Goal: Transaction & Acquisition: Book appointment/travel/reservation

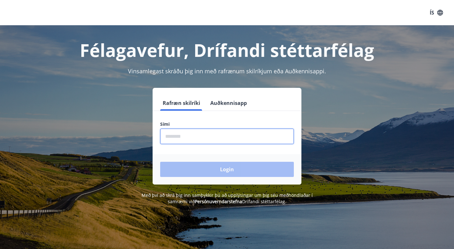
click at [247, 135] on input "phone" at bounding box center [227, 135] width 134 height 15
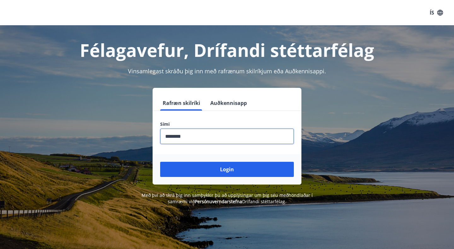
type input "********"
click at [160, 161] on button "Login" at bounding box center [227, 168] width 134 height 15
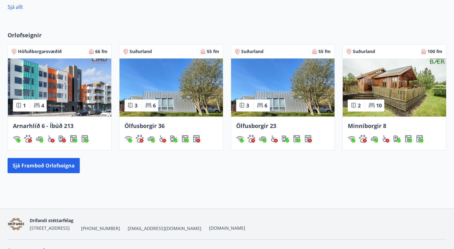
scroll to position [371, 0]
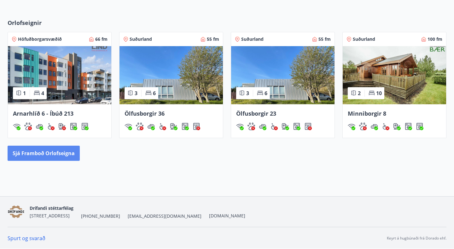
click at [71, 153] on button "Sjá framboð orlofseigna" at bounding box center [44, 152] width 72 height 15
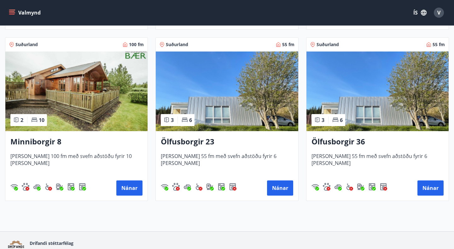
scroll to position [314, 0]
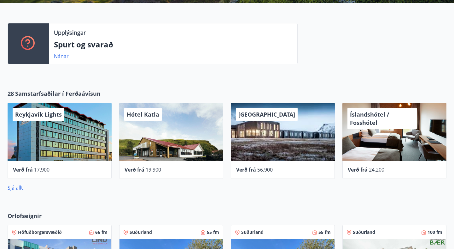
scroll to position [180, 0]
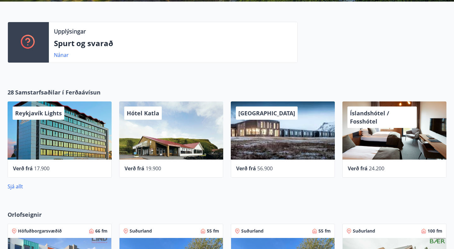
click at [297, 141] on div "UMI Hotel" at bounding box center [283, 130] width 104 height 58
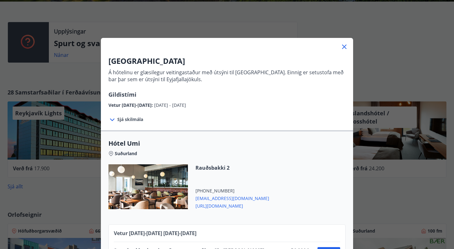
click at [345, 45] on icon at bounding box center [344, 46] width 4 height 4
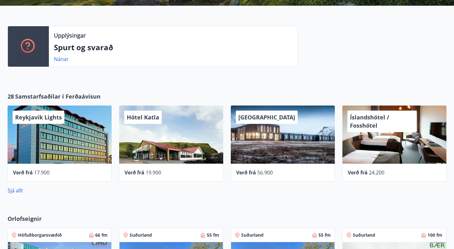
scroll to position [184, 0]
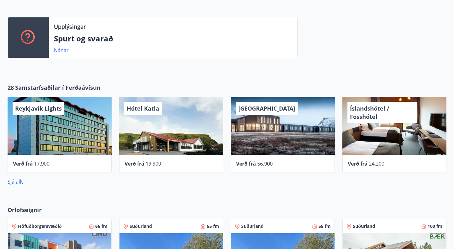
click at [89, 143] on div "Reykjavík Lights" at bounding box center [60, 125] width 104 height 58
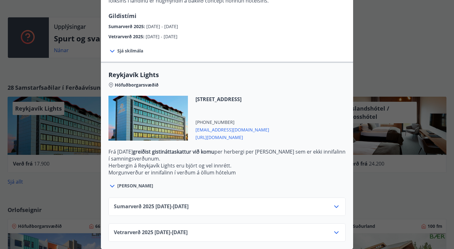
scroll to position [144, 0]
click at [311, 206] on div "Sumarverð 2025 16.05.25 - 30.09.25" at bounding box center [227, 208] width 226 height 13
click at [336, 230] on icon at bounding box center [337, 232] width 8 height 8
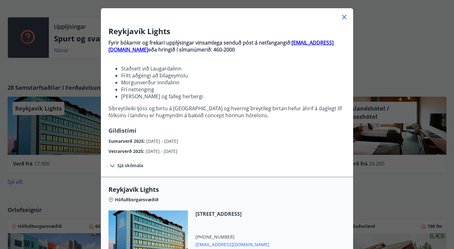
scroll to position [0, 0]
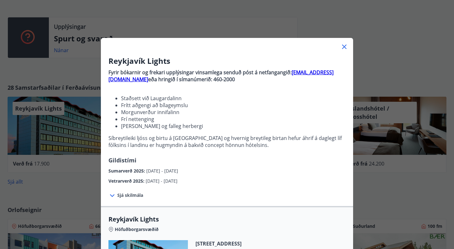
click at [345, 47] on icon at bounding box center [344, 46] width 4 height 4
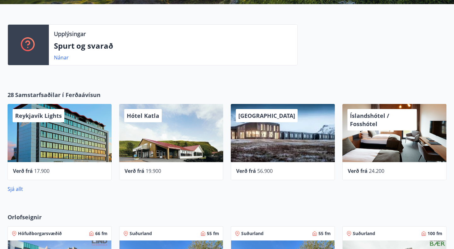
scroll to position [158, 0]
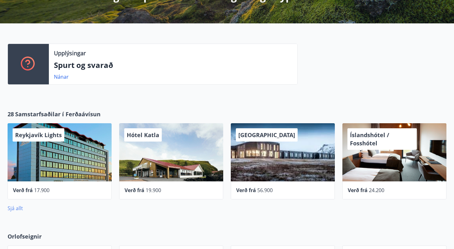
click at [19, 210] on link "Sjá allt" at bounding box center [15, 207] width 15 height 7
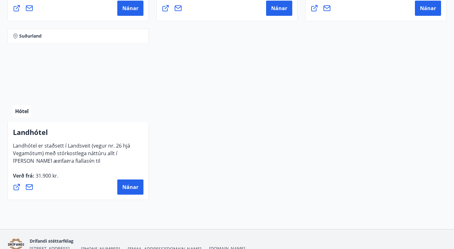
scroll to position [1700, 0]
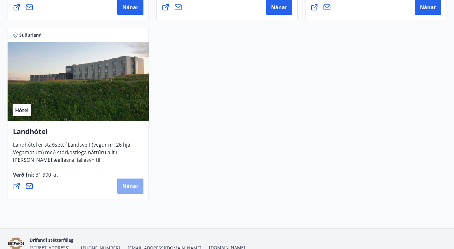
click at [128, 188] on span "Nánar" at bounding box center [130, 185] width 16 height 7
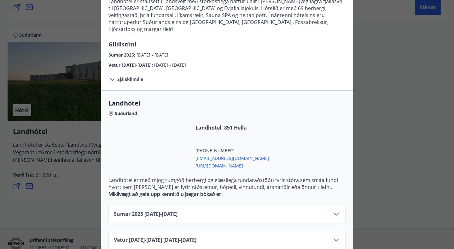
scroll to position [79, 0]
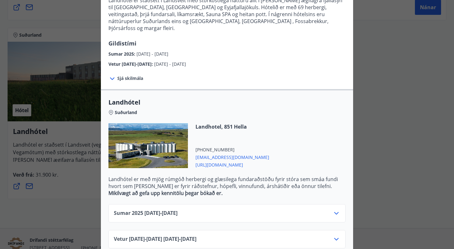
click at [333, 230] on div "Vetur 2025-2026 16.09.25 - 31.05.26" at bounding box center [226, 239] width 237 height 18
click at [335, 235] on icon at bounding box center [337, 239] width 8 height 8
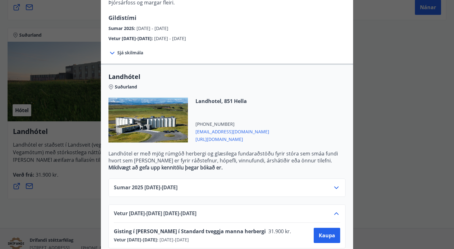
click at [228, 135] on span "https://landhotel.is/" at bounding box center [233, 139] width 74 height 8
